Goal: Transaction & Acquisition: Purchase product/service

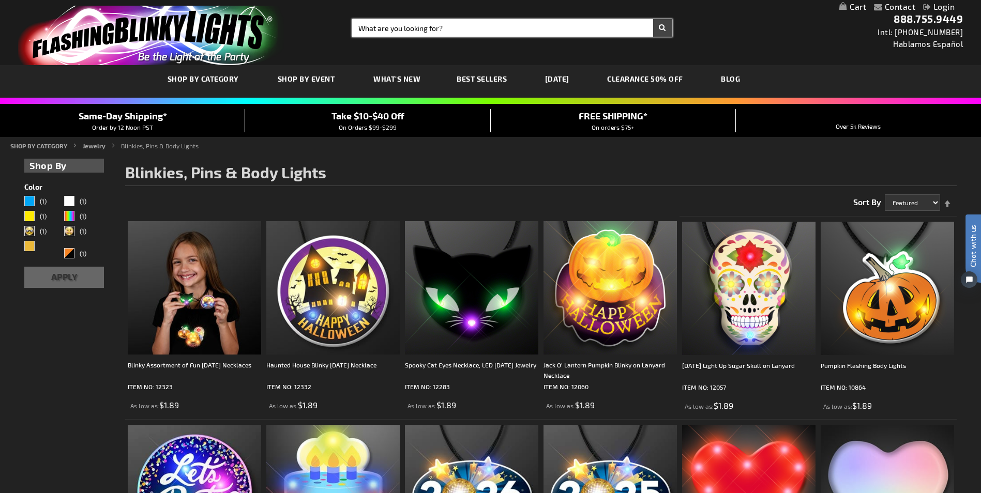
click at [397, 28] on input "Search" at bounding box center [512, 28] width 320 height 18
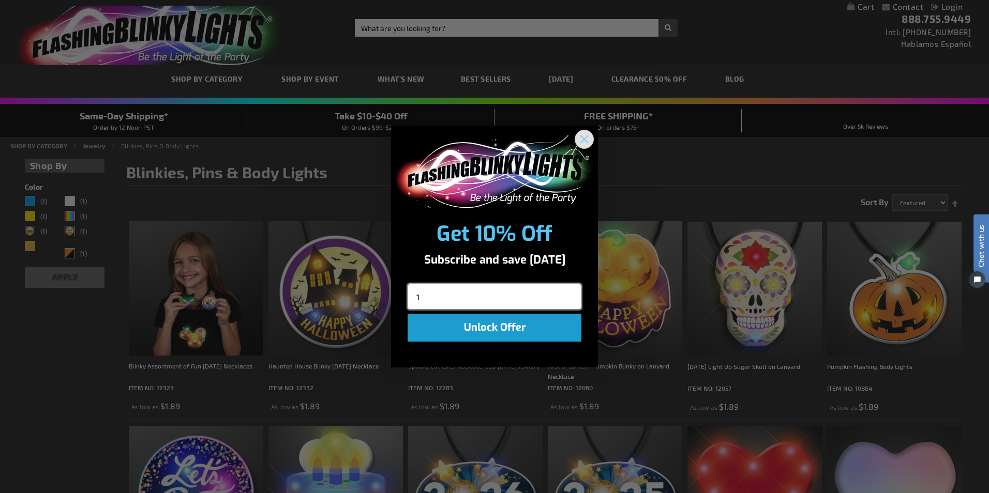
type input "1"
click at [587, 140] on circle "Close dialog" at bounding box center [583, 138] width 17 height 17
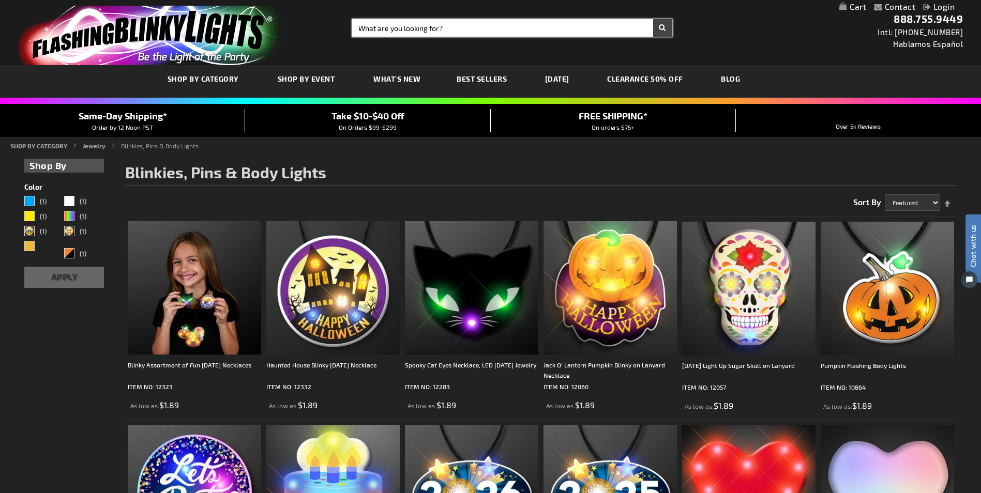
click at [408, 29] on input "Search" at bounding box center [512, 28] width 320 height 18
type input "11777-cane"
click at [653, 19] on button "Search" at bounding box center [662, 28] width 19 height 18
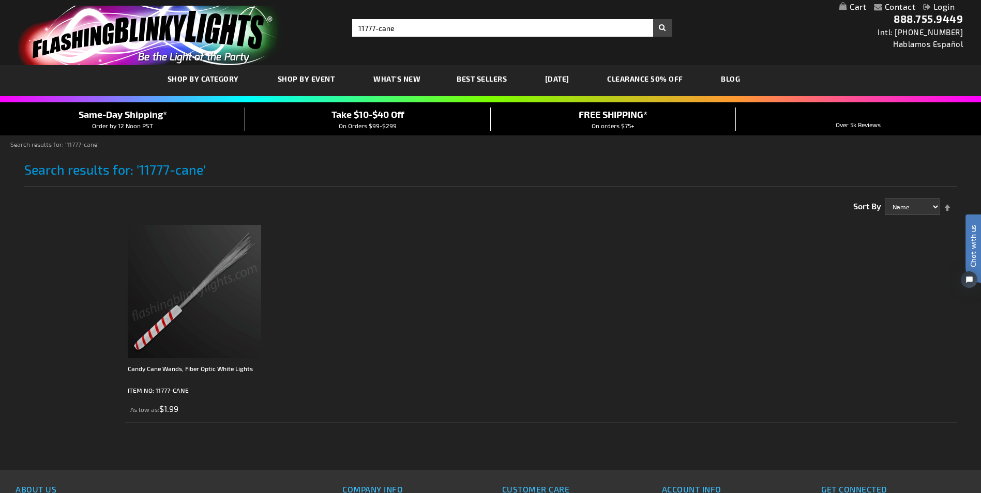
click at [205, 301] on img at bounding box center [194, 291] width 133 height 133
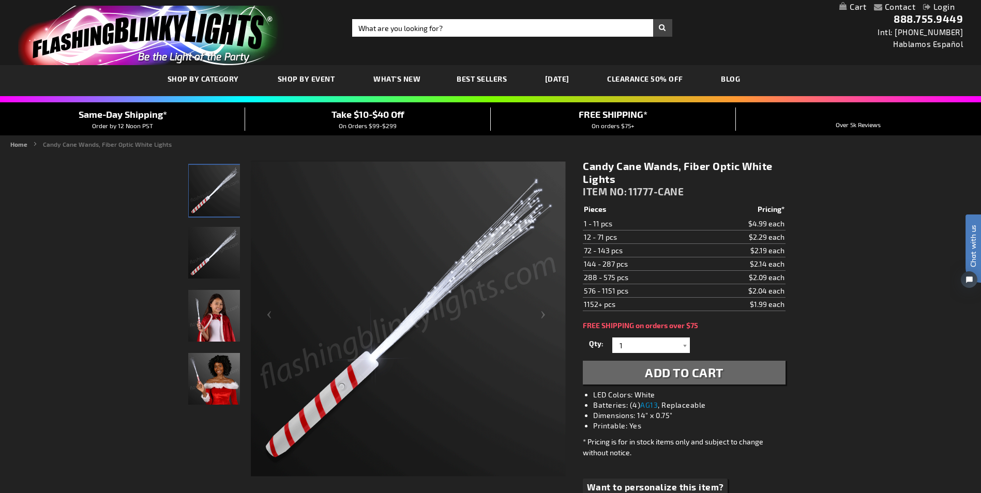
click at [724, 237] on td "$2.29 each" at bounding box center [740, 237] width 92 height 13
click at [682, 344] on div at bounding box center [684, 346] width 10 height 16
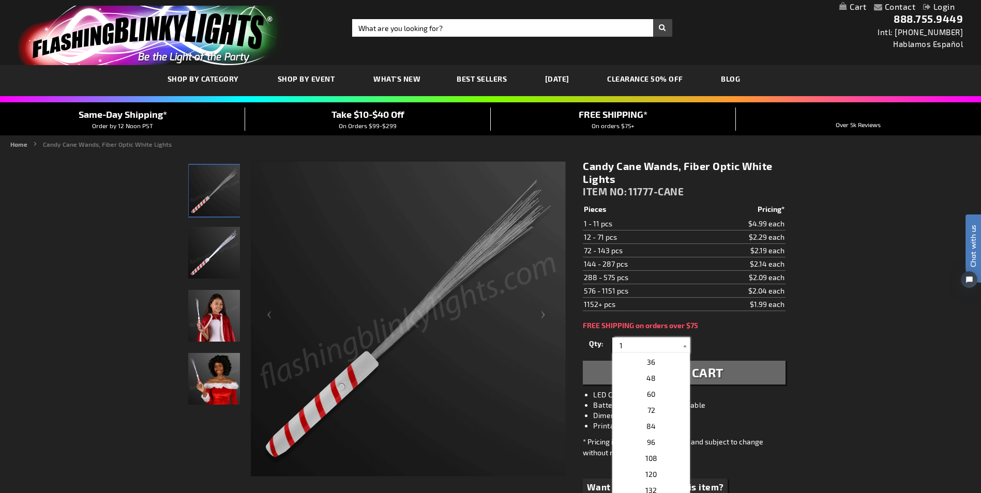
scroll to position [207, 0]
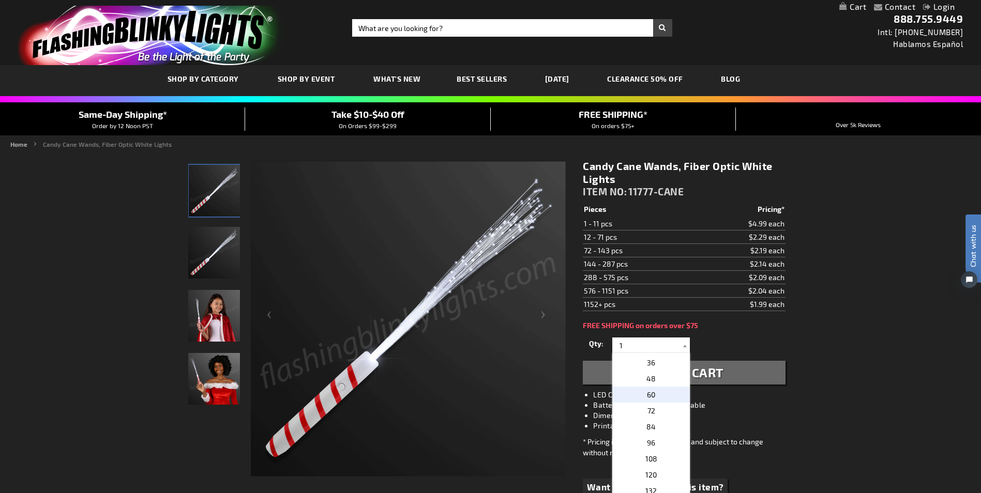
click at [647, 394] on span "60" at bounding box center [651, 394] width 8 height 9
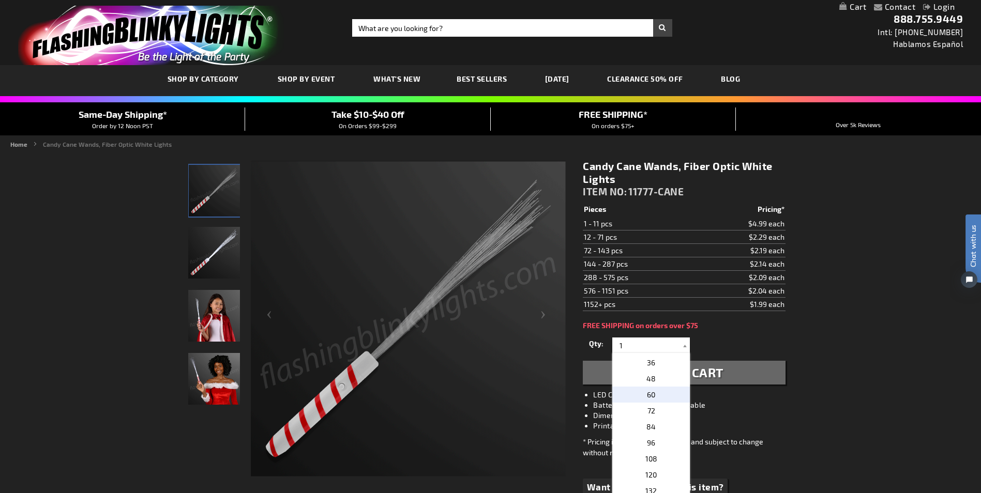
type input "60"
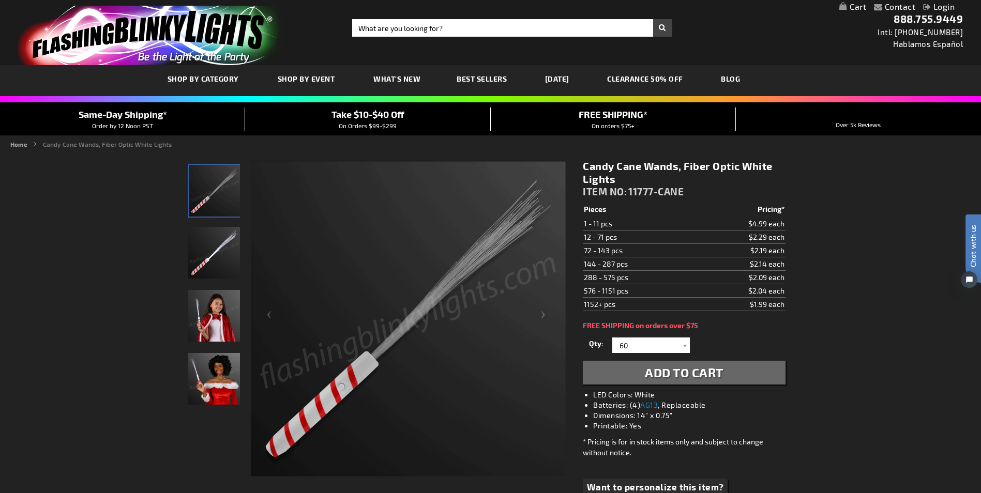
click at [673, 368] on span "Add to Cart" at bounding box center [684, 372] width 79 height 15
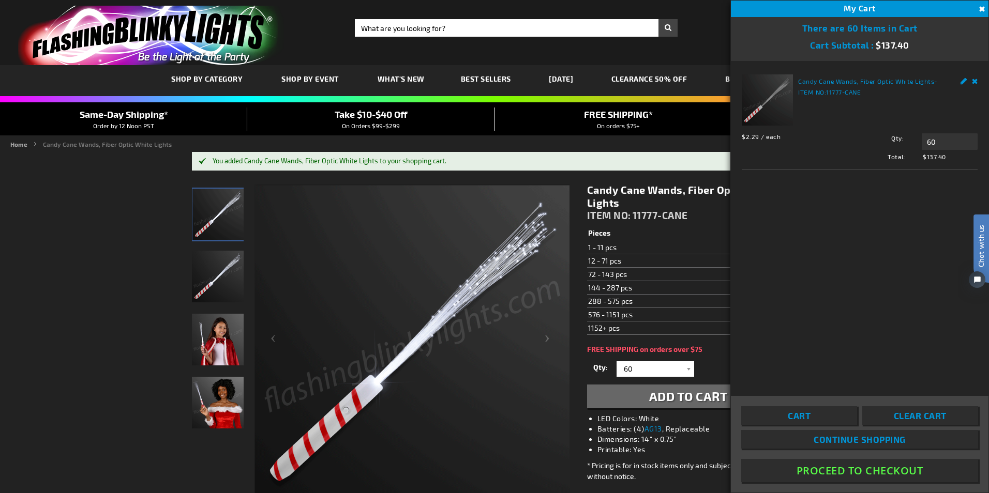
click at [870, 473] on button "Proceed To Checkout" at bounding box center [859, 470] width 237 height 23
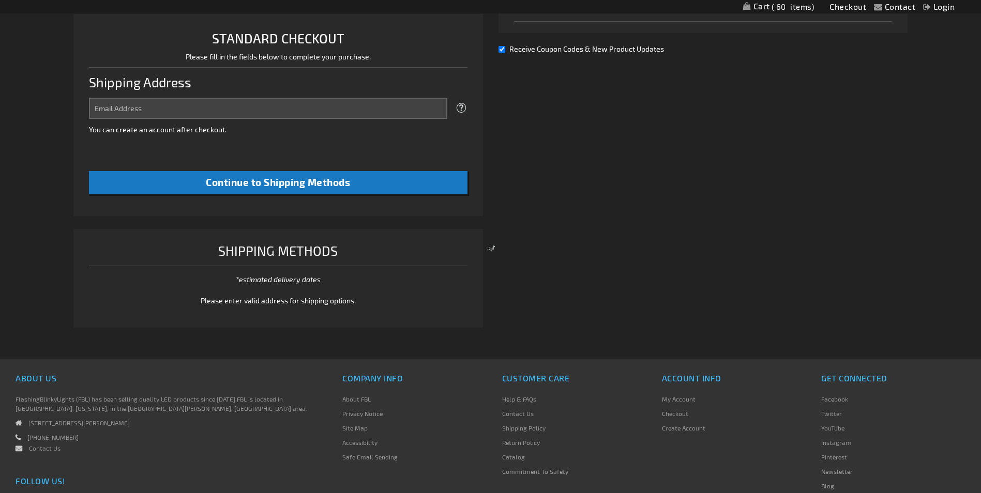
select select "US"
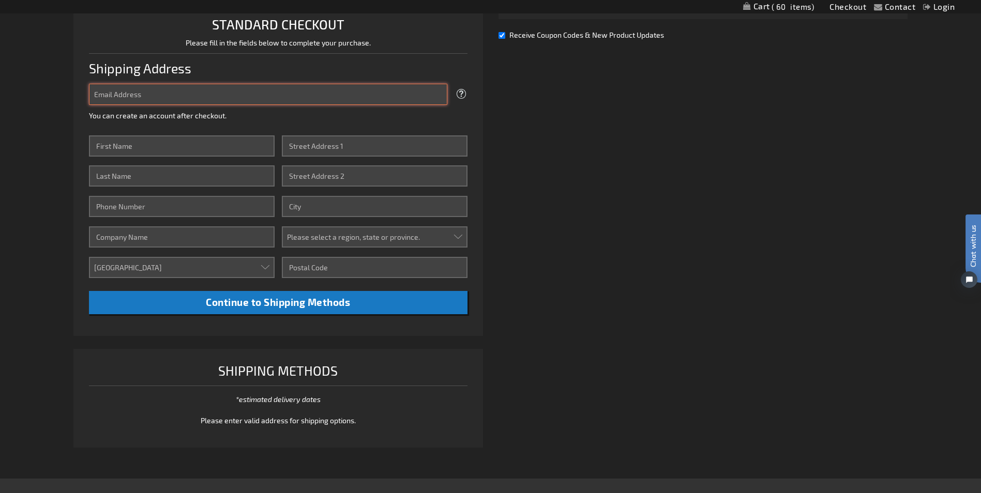
type input "[EMAIL_ADDRESS][DOMAIN_NAME]"
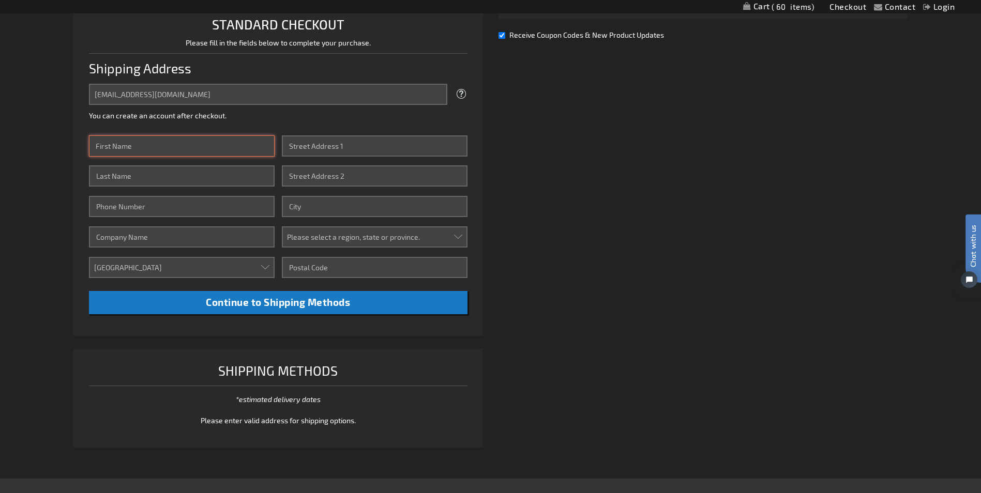
click at [149, 147] on input "First Name" at bounding box center [181, 145] width 185 height 21
type input "Mark"
type input "Ohlendorf"
type input "13145035792"
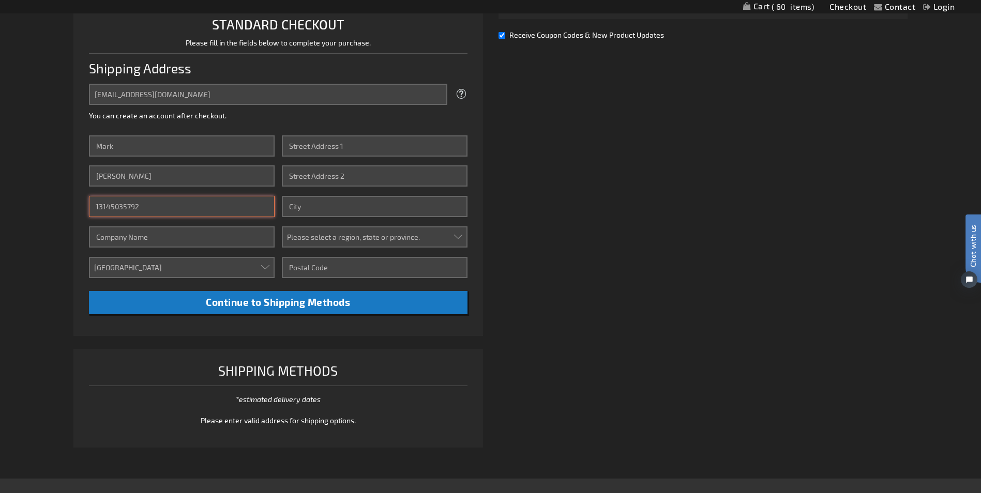
type input "St. Louis County Parks Foundation"
type input "12105 Trentmore PL."
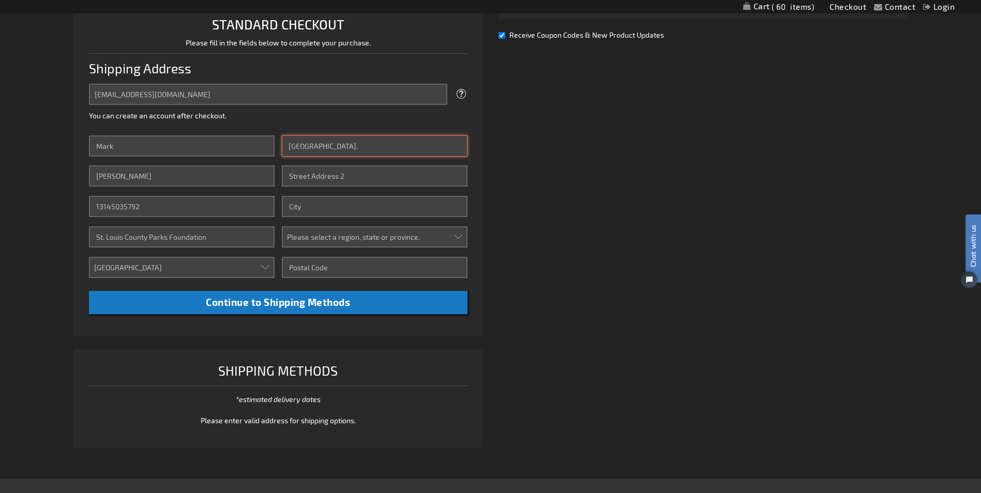
type input "St. Louis"
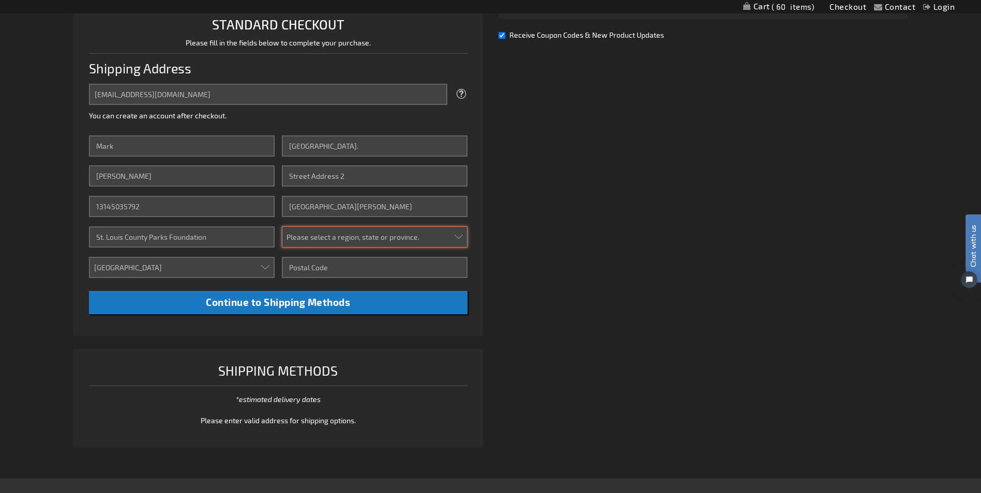
select select "36"
type input "63127"
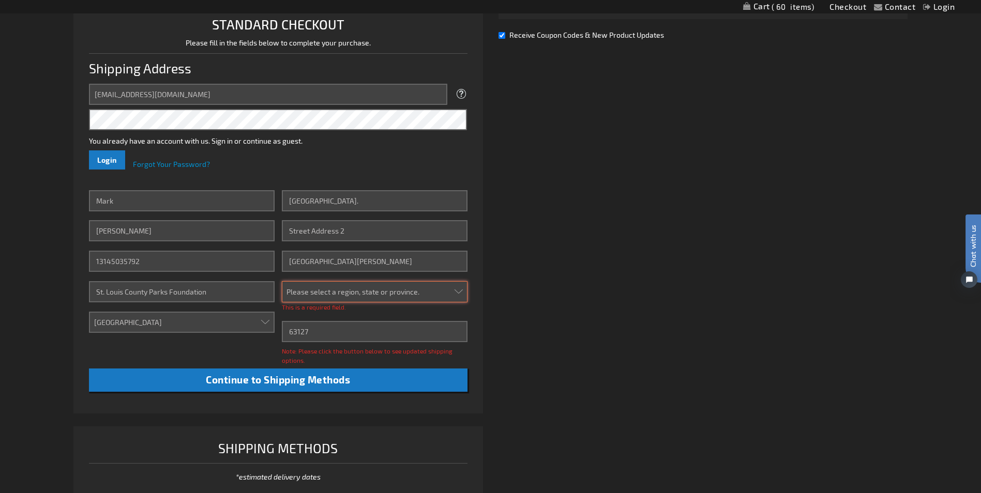
click at [459, 293] on select "Please select a region, state or province. Alabama Alaska Arizona Arkansas Cali…" at bounding box center [374, 291] width 185 height 21
select select "36"
click at [282, 281] on select "Please select a region, state or province. Alabama Alaska Arizona Arkansas Cali…" at bounding box center [374, 291] width 185 height 21
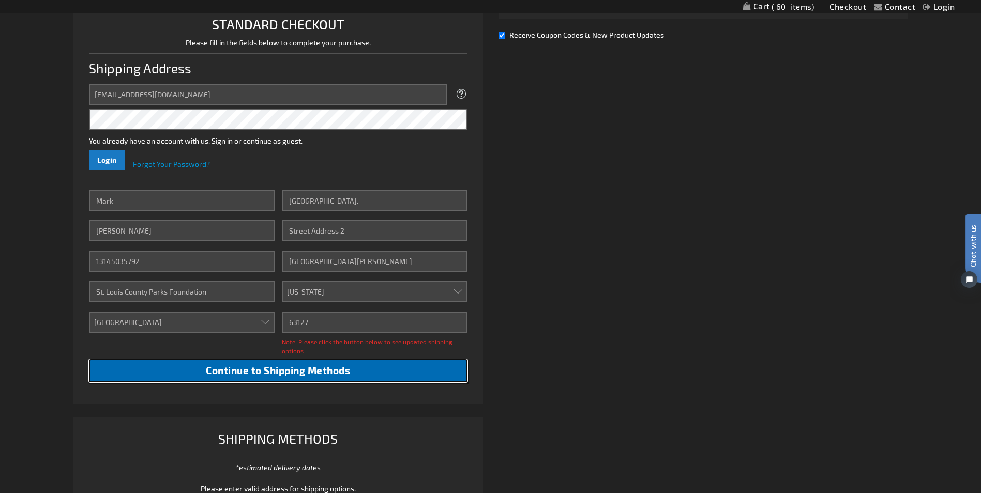
click at [332, 368] on span "Continue to Shipping Methods" at bounding box center [278, 371] width 144 height 12
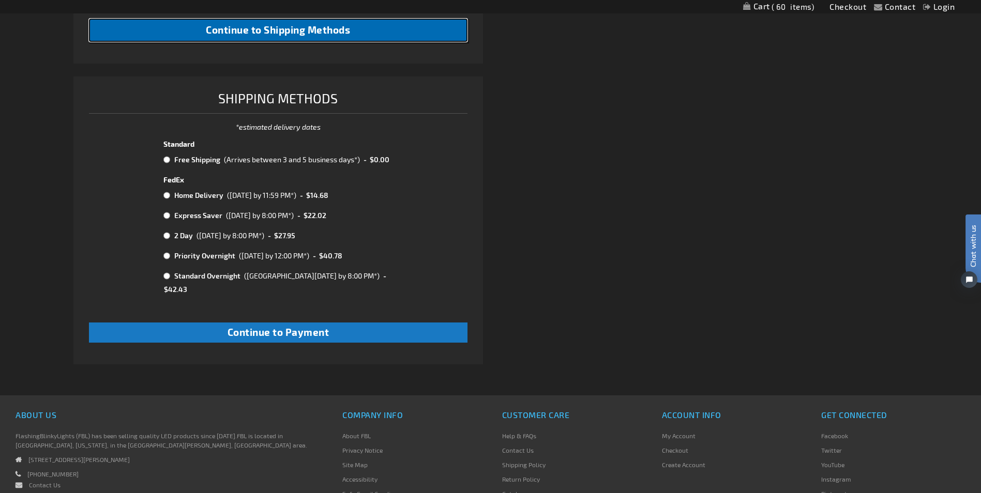
scroll to position [680, 0]
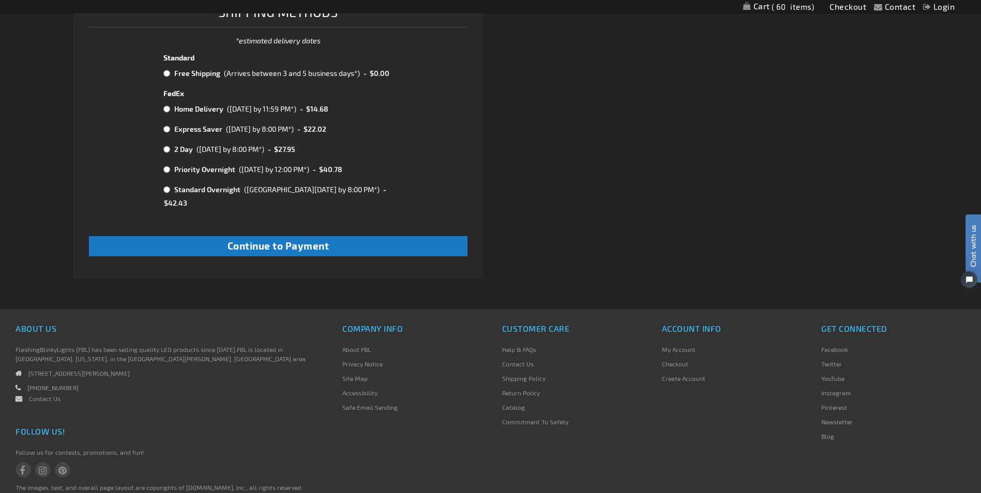
click at [166, 72] on input "radio" at bounding box center [166, 73] width 7 height 8
radio input "true"
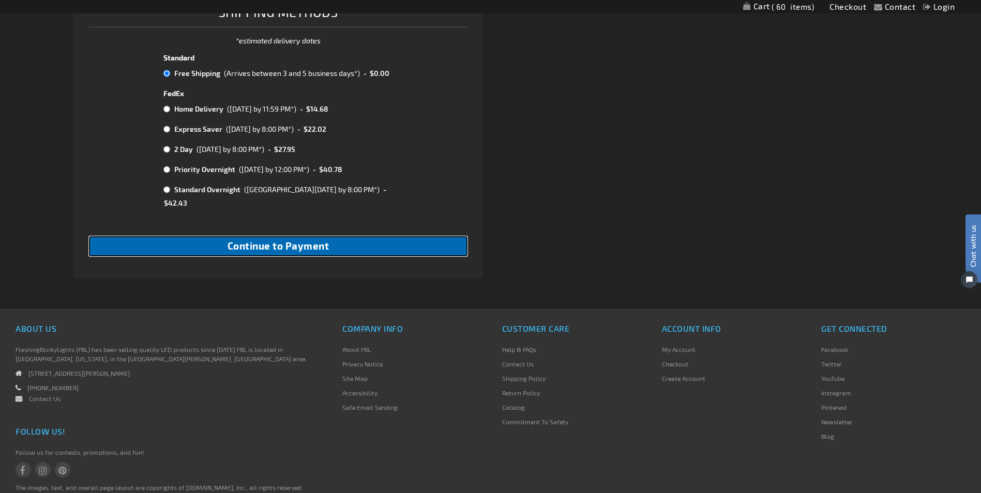
click at [343, 236] on button "Continue to Payment" at bounding box center [278, 246] width 378 height 20
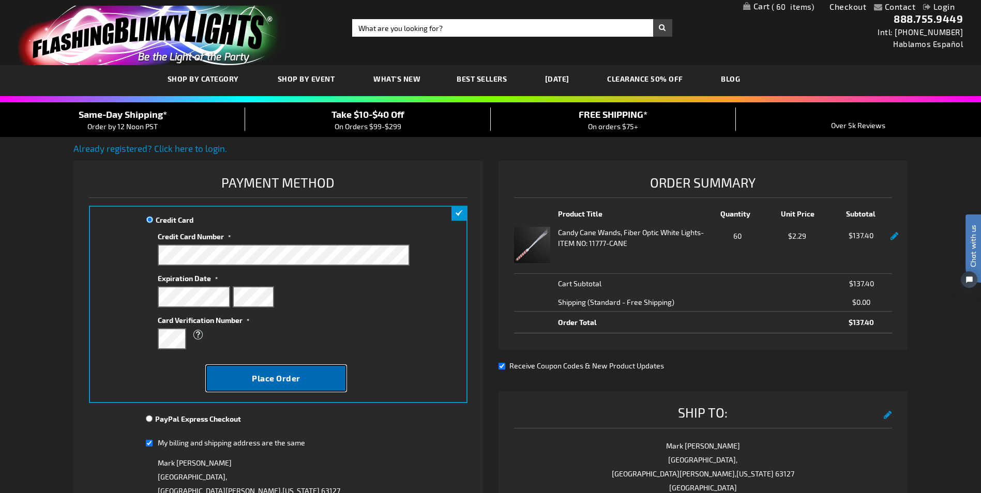
click at [254, 379] on span "Place Order" at bounding box center [276, 378] width 49 height 10
